Goal: Task Accomplishment & Management: Manage account settings

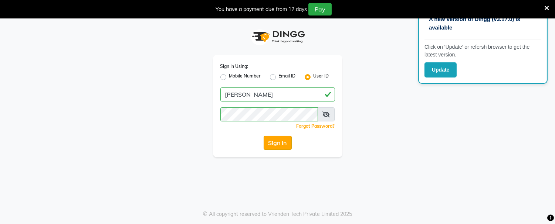
click at [283, 140] on button "Sign In" at bounding box center [277, 143] width 28 height 14
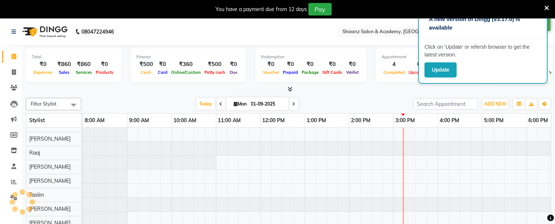
scroll to position [10, 0]
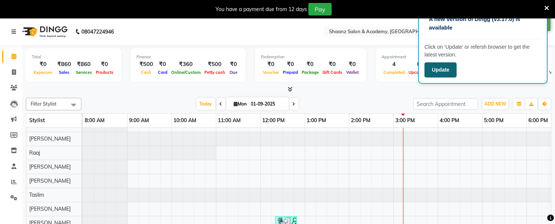
click at [435, 69] on button "Update" at bounding box center [440, 69] width 32 height 15
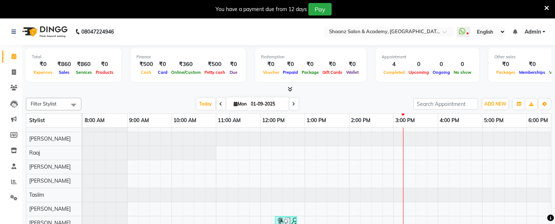
click at [546, 7] on icon at bounding box center [546, 8] width 5 height 7
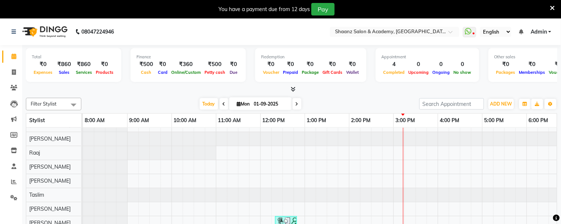
click at [546, 18] on nav "08047224946 Select Location × Shaanz Salon & Academy, Dn Nagar WhatsApp Status …" at bounding box center [280, 31] width 561 height 27
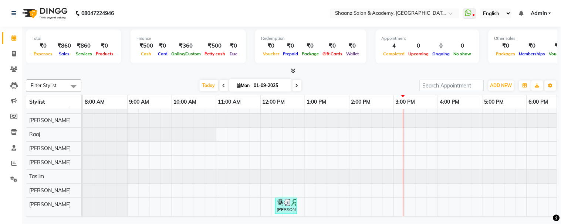
click at [546, 7] on nav "08047224946 Select Location × Shaanz Salon & Academy, Dn Nagar WhatsApp Status …" at bounding box center [280, 13] width 561 height 27
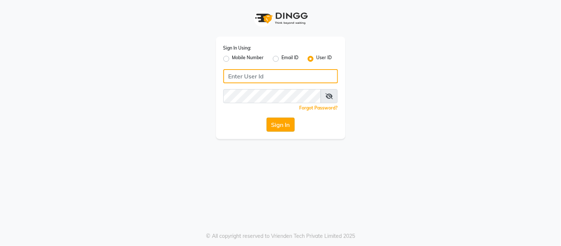
type input "[PERSON_NAME]"
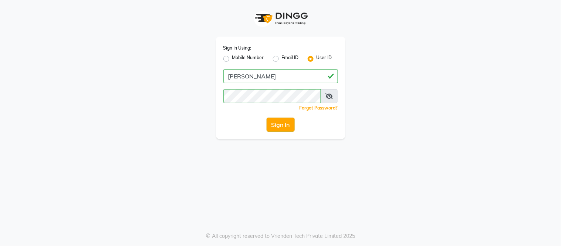
click at [276, 122] on button "Sign In" at bounding box center [280, 125] width 28 height 14
click at [276, 122] on div "Sign In" at bounding box center [280, 125] width 115 height 14
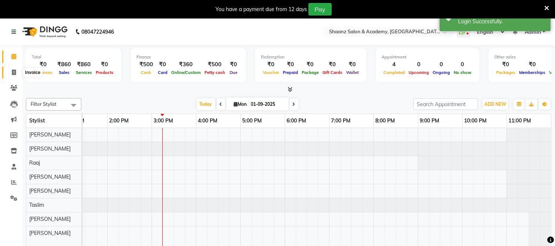
click at [14, 69] on icon at bounding box center [14, 72] width 4 height 6
select select "6360"
select select "service"
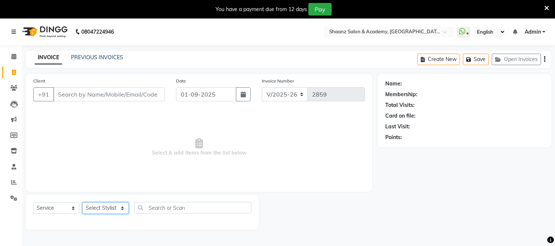
click at [121, 209] on select "Select Stylist Ameer AHMAD ankita mascarenhas ASHISH THAPA dc MUSKAN nisha vish…" at bounding box center [105, 207] width 46 height 11
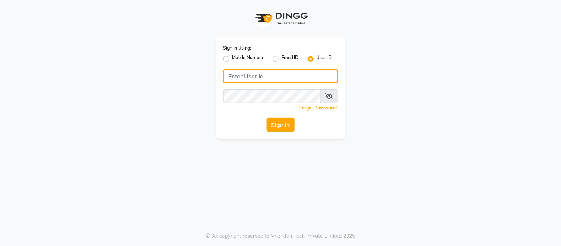
type input "[PERSON_NAME]"
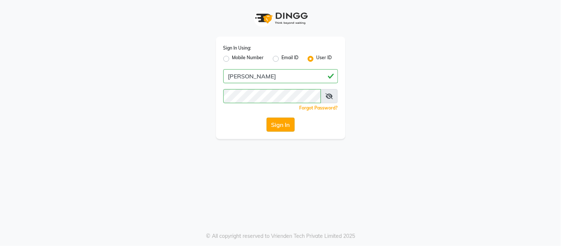
click at [276, 129] on button "Sign In" at bounding box center [280, 125] width 28 height 14
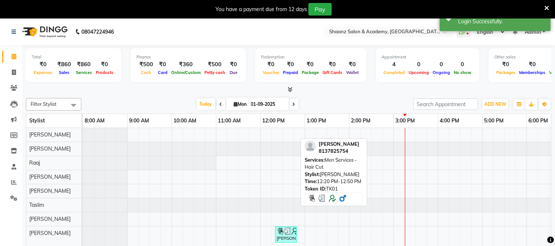
click at [286, 226] on link "[PERSON_NAME], TK01, 12:20 PM-12:50 PM, Men Services - Hair Cut" at bounding box center [286, 234] width 22 height 16
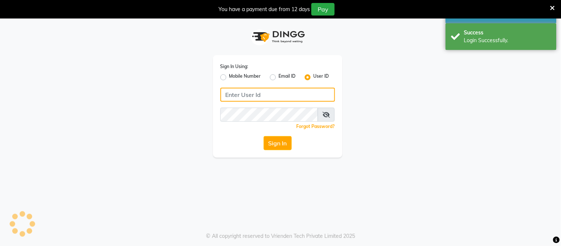
type input "shaan"
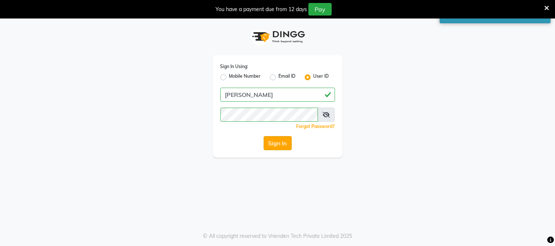
click at [279, 139] on button "Sign In" at bounding box center [277, 143] width 28 height 14
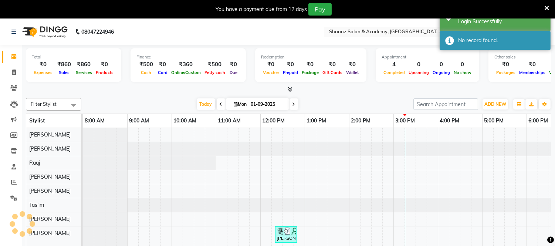
scroll to position [10, 0]
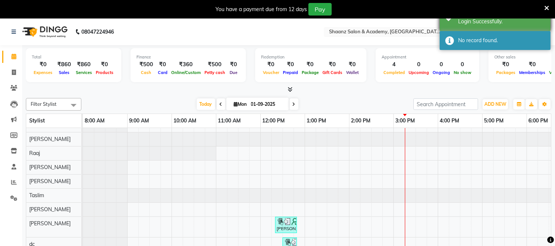
click at [470, 21] on div "Login Successfully." at bounding box center [501, 22] width 87 height 8
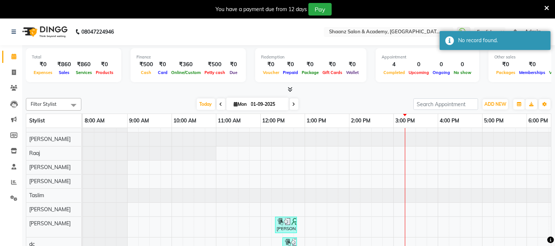
click at [470, 21] on div "Login Successfully." at bounding box center [501, 22] width 87 height 8
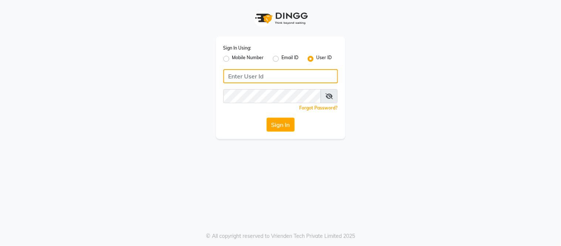
type input "shaan"
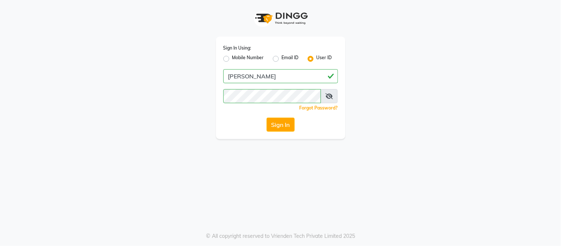
click at [282, 60] on label "Email ID" at bounding box center [290, 58] width 17 height 9
click at [282, 59] on input "Email ID" at bounding box center [284, 56] width 5 height 5
radio input "true"
radio input "false"
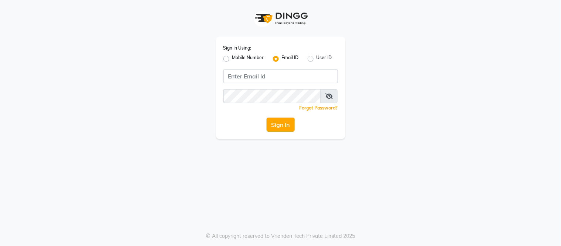
click at [276, 124] on button "Sign In" at bounding box center [280, 125] width 28 height 14
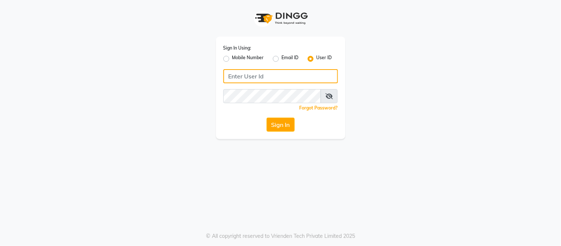
type input "[PERSON_NAME]"
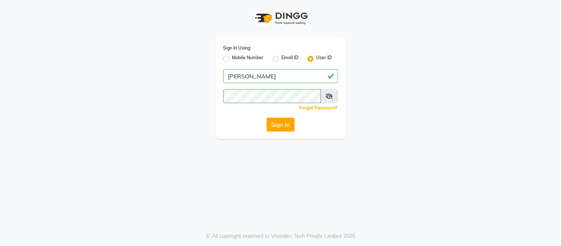
click at [213, 141] on div "Sign In Using: Mobile Number Email ID User ID shaan Remember me Forgot Password…" at bounding box center [280, 123] width 561 height 246
click at [280, 126] on button "Sign In" at bounding box center [280, 125] width 28 height 14
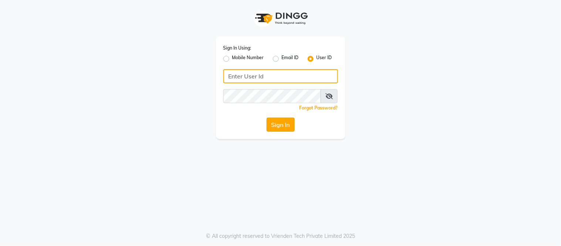
type input "[PERSON_NAME]"
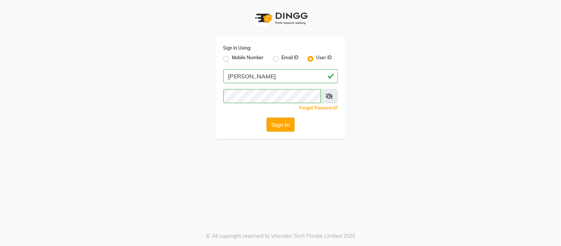
click at [289, 126] on button "Sign In" at bounding box center [280, 125] width 28 height 14
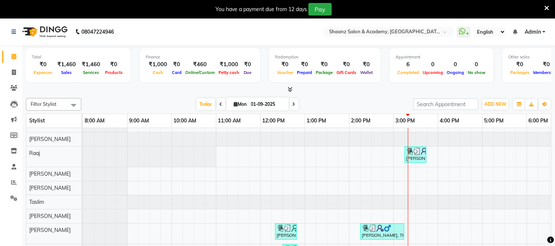
click at [544, 33] on link "Admin" at bounding box center [534, 32] width 21 height 8
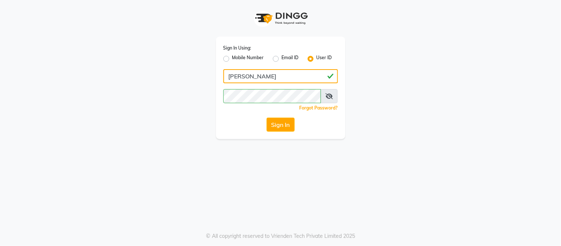
click at [242, 76] on input "shaan" at bounding box center [280, 76] width 115 height 14
click at [252, 78] on input "shaan" at bounding box center [280, 76] width 115 height 14
type input "shaan"
click at [248, 76] on input "shaan" at bounding box center [280, 76] width 115 height 14
click at [283, 126] on button "Sign In" at bounding box center [280, 125] width 28 height 14
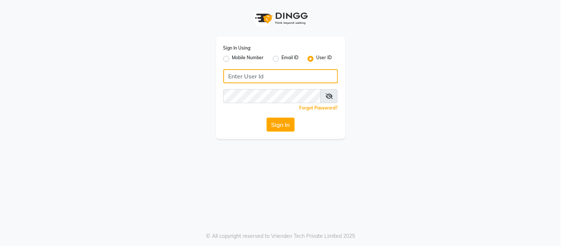
type input "[PERSON_NAME]"
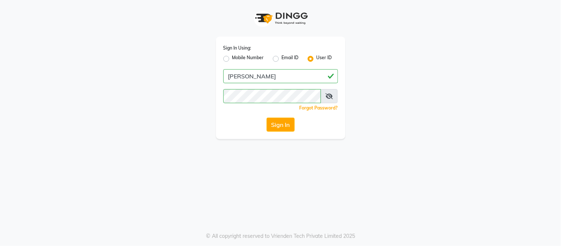
click at [512, 23] on app-login "Sign In Using: Mobile Number Email ID User ID [PERSON_NAME] Remember me Forgot …" at bounding box center [280, 69] width 561 height 139
click at [272, 127] on button "Sign In" at bounding box center [280, 125] width 28 height 14
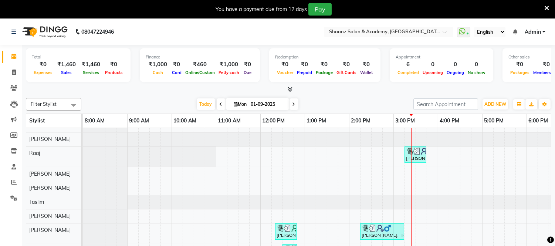
click at [543, 6] on div "You have a payment due from 12 days Pay" at bounding box center [273, 9] width 541 height 13
click at [546, 4] on span at bounding box center [546, 8] width 5 height 8
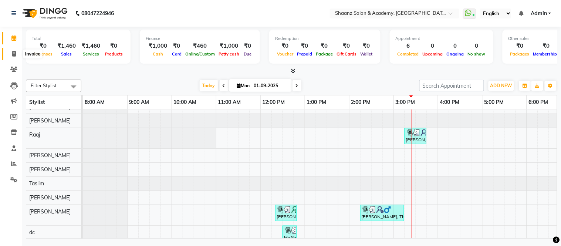
click at [14, 55] on icon at bounding box center [14, 54] width 4 height 6
select select "service"
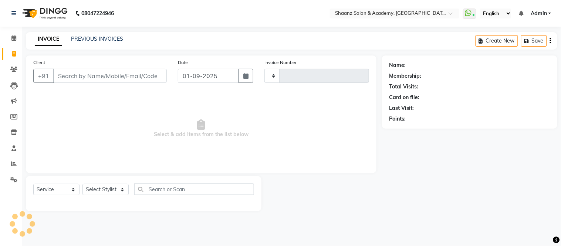
type input "2860"
select select "6360"
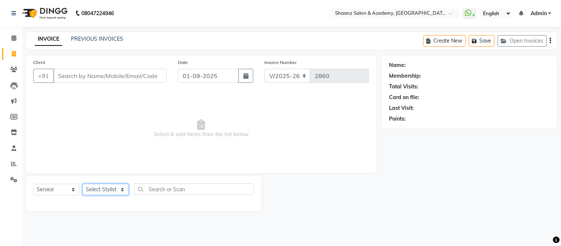
click at [121, 189] on select "Select Stylist Ameer AHMAD ankita mascarenhas ASHISH THAPA dc MUSKAN nisha vish…" at bounding box center [105, 189] width 46 height 11
click at [104, 220] on main "INVOICE PREVIOUS INVOICES Create New Save Open Invoices Client +91 Date 01-09-2…" at bounding box center [291, 127] width 538 height 190
click at [16, 149] on span at bounding box center [13, 148] width 13 height 8
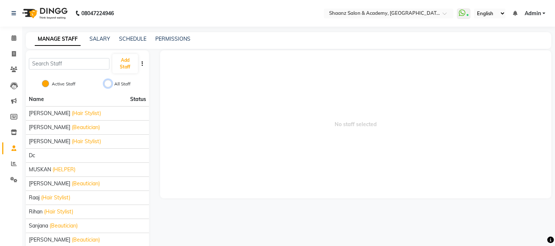
click at [109, 82] on input "All Staff" at bounding box center [107, 83] width 7 height 7
radio input "true"
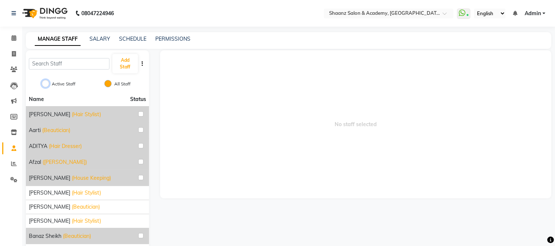
click at [49, 82] on input "Active Staff" at bounding box center [45, 83] width 7 height 7
radio input "true"
radio input "false"
